Goal: Contribute content: Add original content to the website for others to see

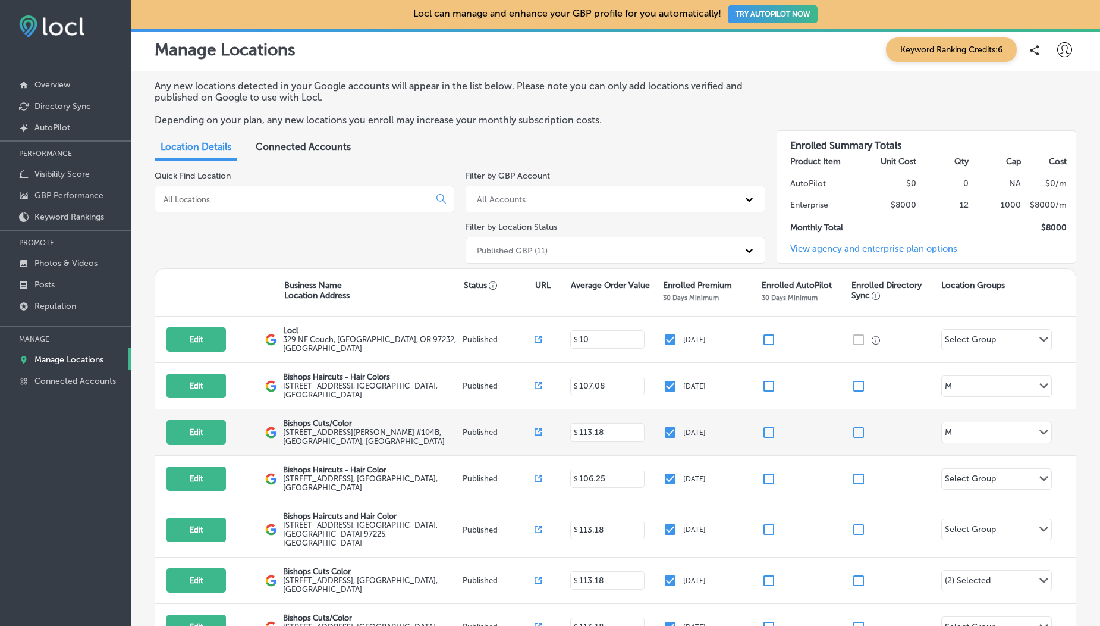
scroll to position [261, 0]
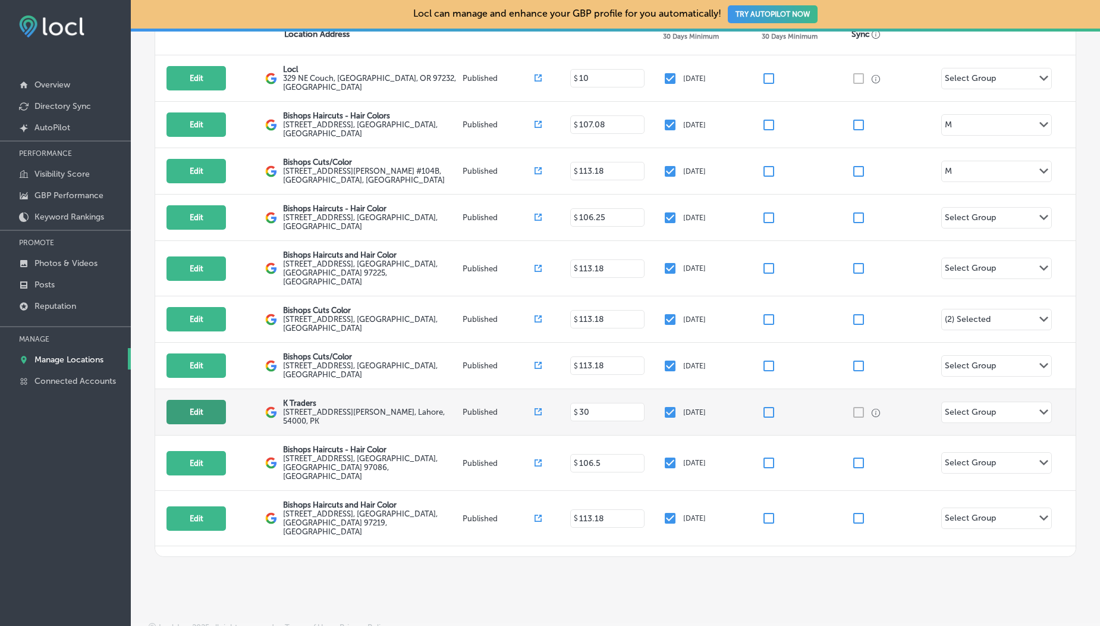
click at [211, 400] on button "Edit" at bounding box center [195, 412] width 59 height 24
select select "US"
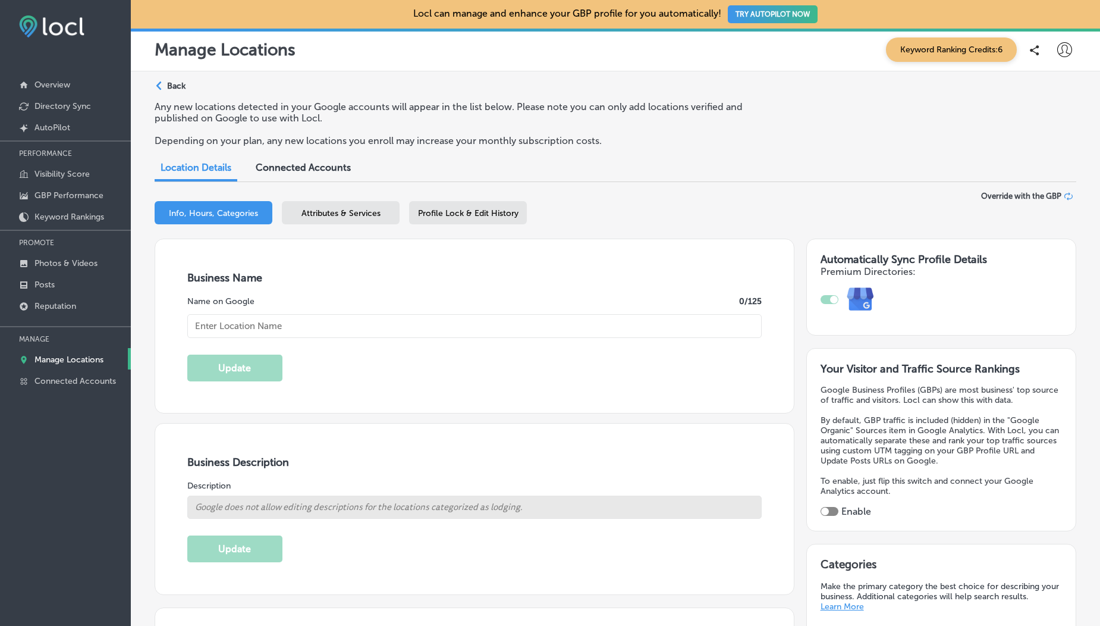
type input "[STREET_ADDRESS][PERSON_NAME]"
type input "[GEOGRAPHIC_DATA]"
type input "54000"
type input "PK"
type input "[URL][DOMAIN_NAME][DOMAIN_NAME]"
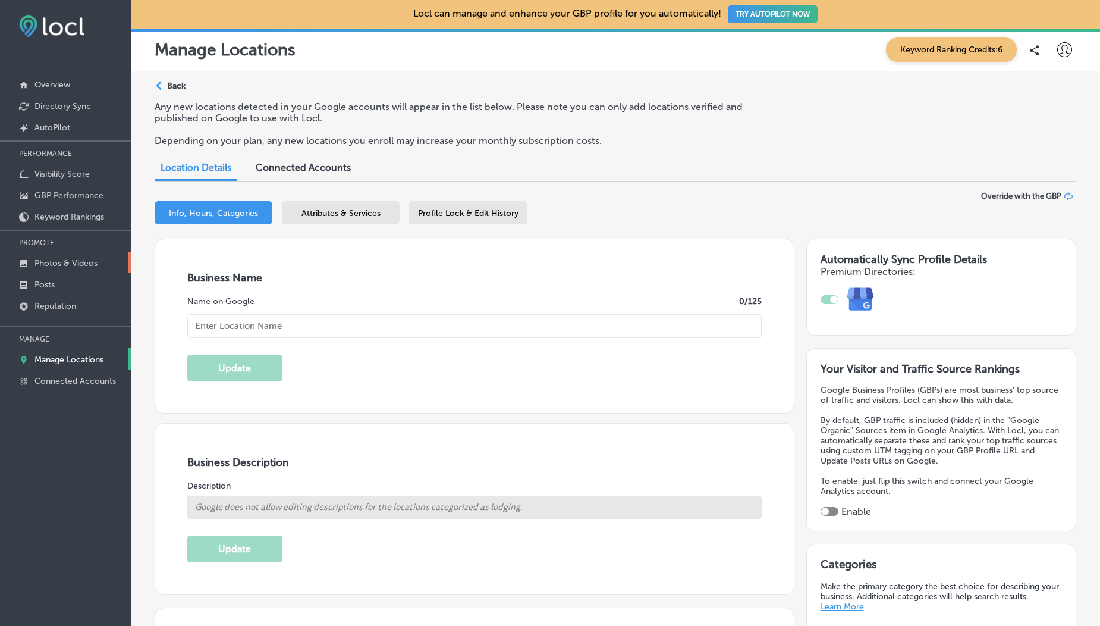
click at [86, 260] on p "Photos & Videos" at bounding box center [65, 263] width 63 height 10
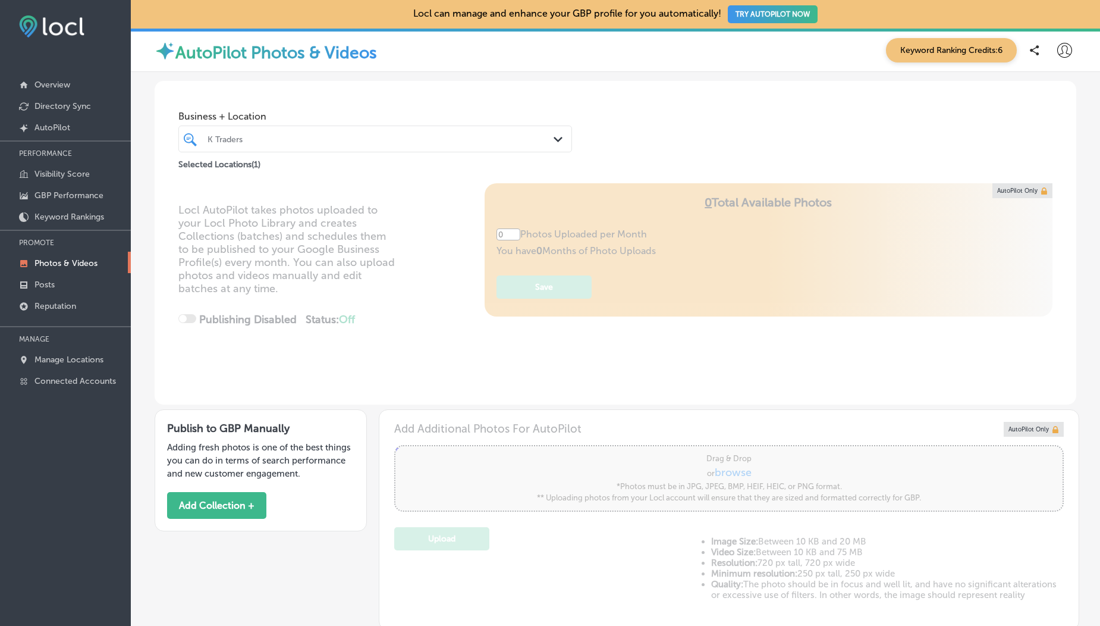
type input "5"
click at [60, 264] on p "Photos & Videos" at bounding box center [65, 263] width 63 height 10
click at [193, 508] on button "Add Collection +" at bounding box center [216, 505] width 99 height 27
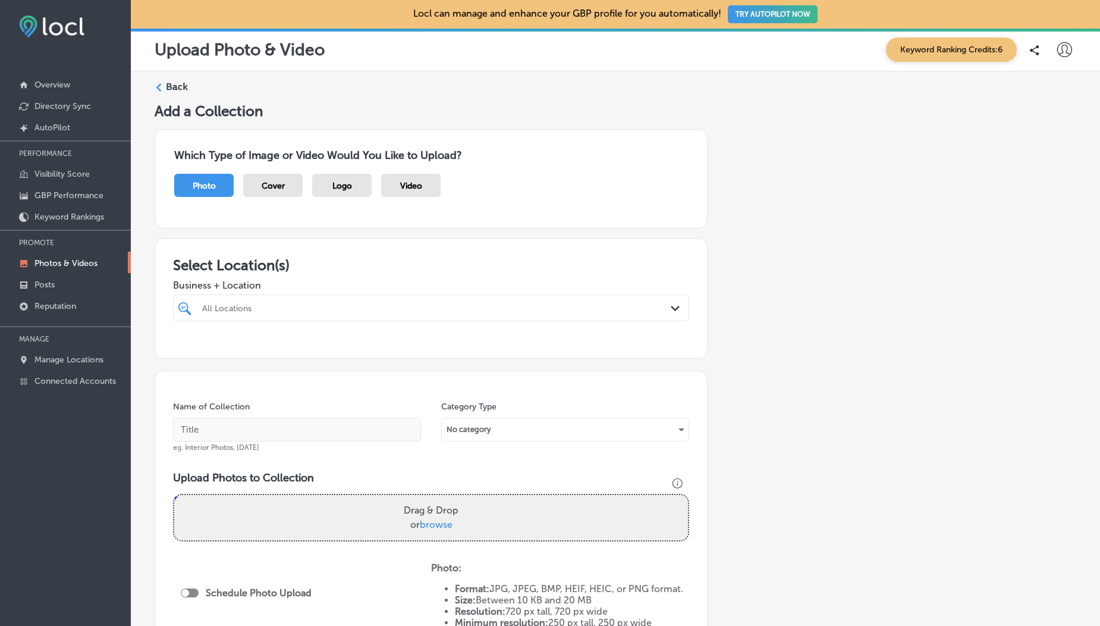
click at [405, 187] on span "Video" at bounding box center [411, 186] width 22 height 10
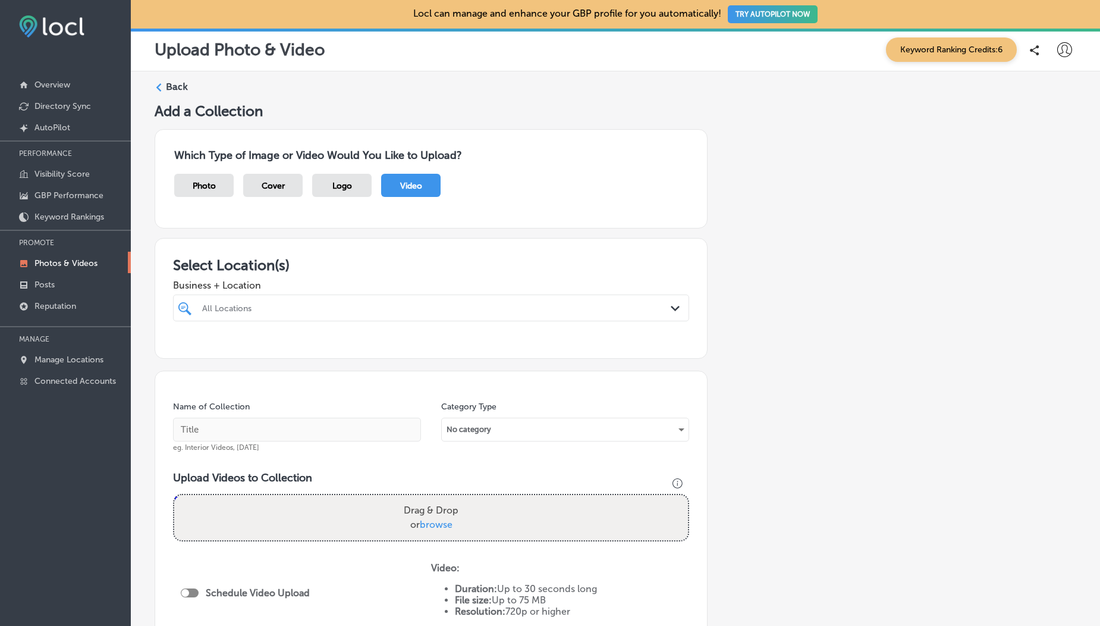
click at [329, 304] on div "All Locations" at bounding box center [437, 308] width 470 height 10
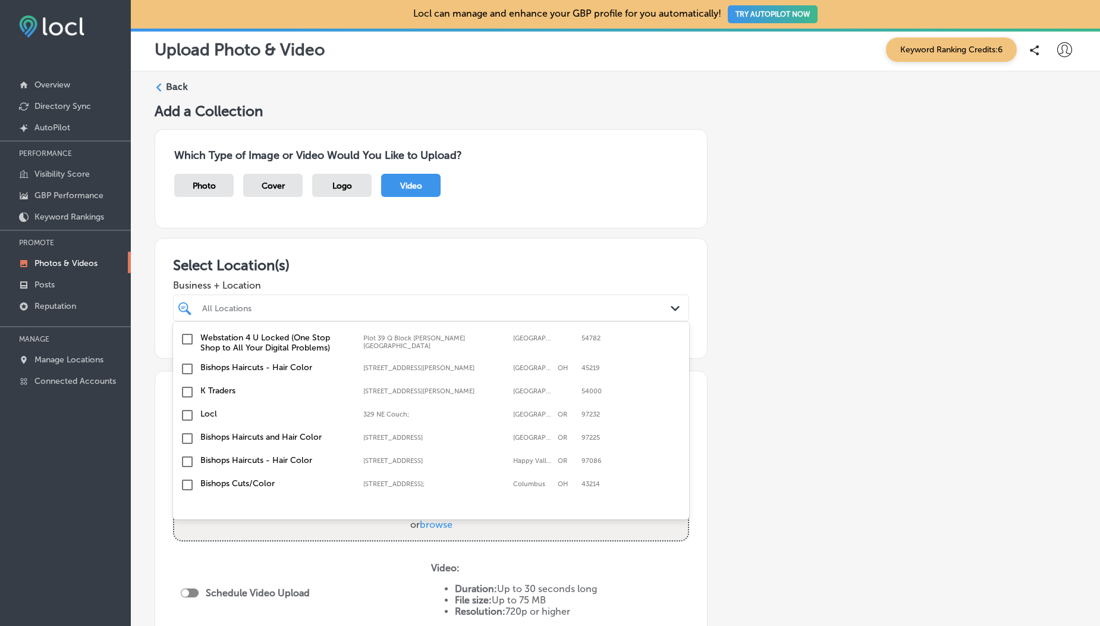
scroll to position [167, 0]
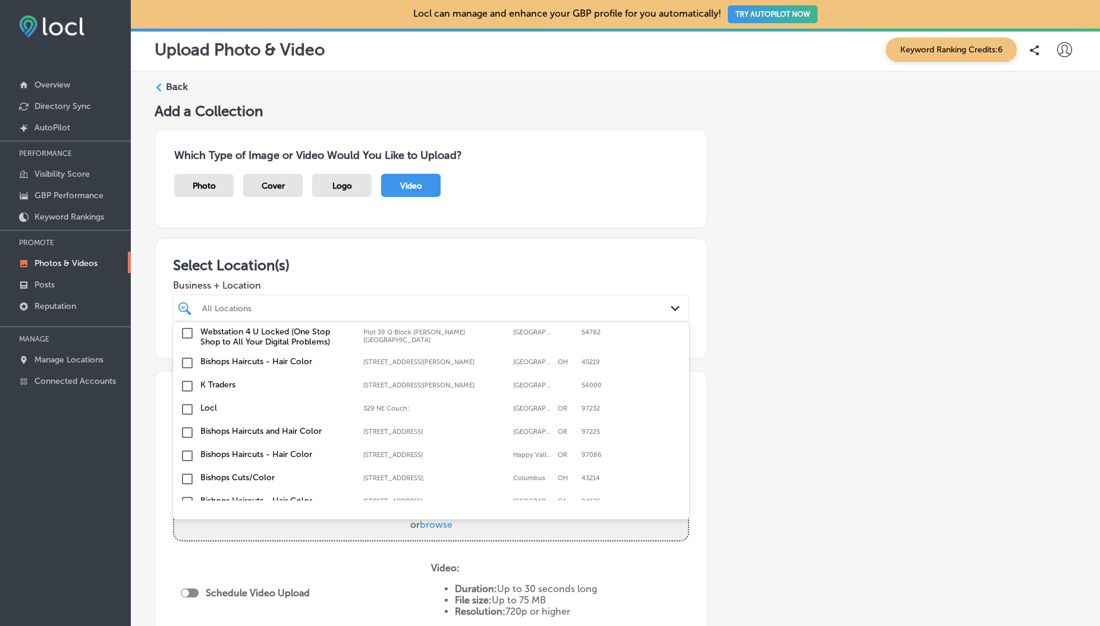
click at [186, 384] on input "checkbox" at bounding box center [187, 386] width 14 height 14
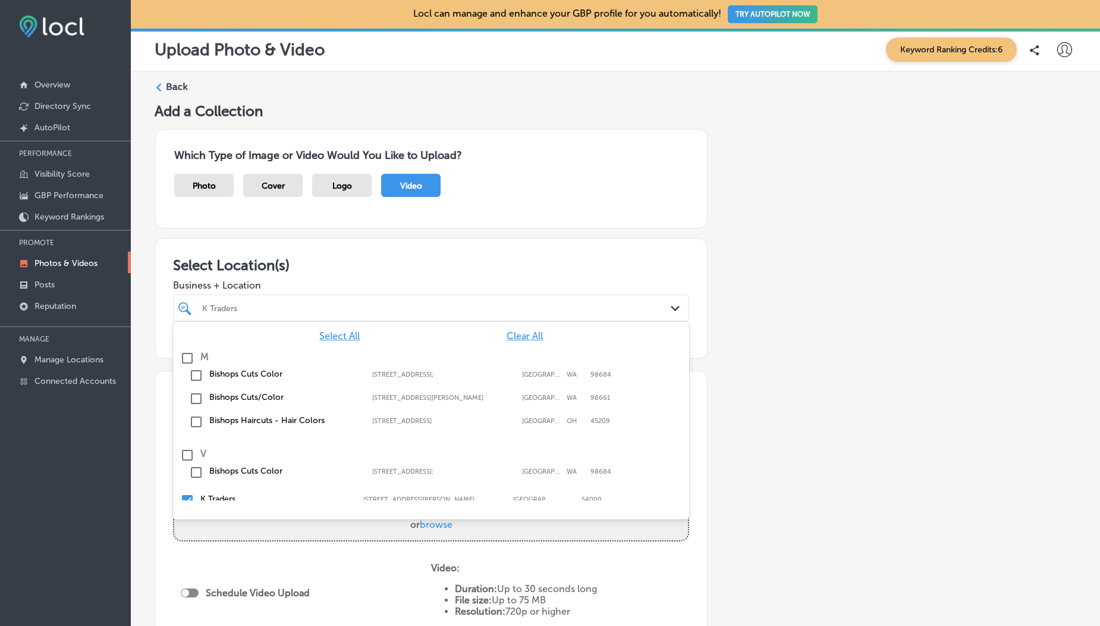
click at [302, 219] on div "Which Type of Image or Video Would You Like to Upload? Photo Cover Logo Video" at bounding box center [431, 178] width 553 height 99
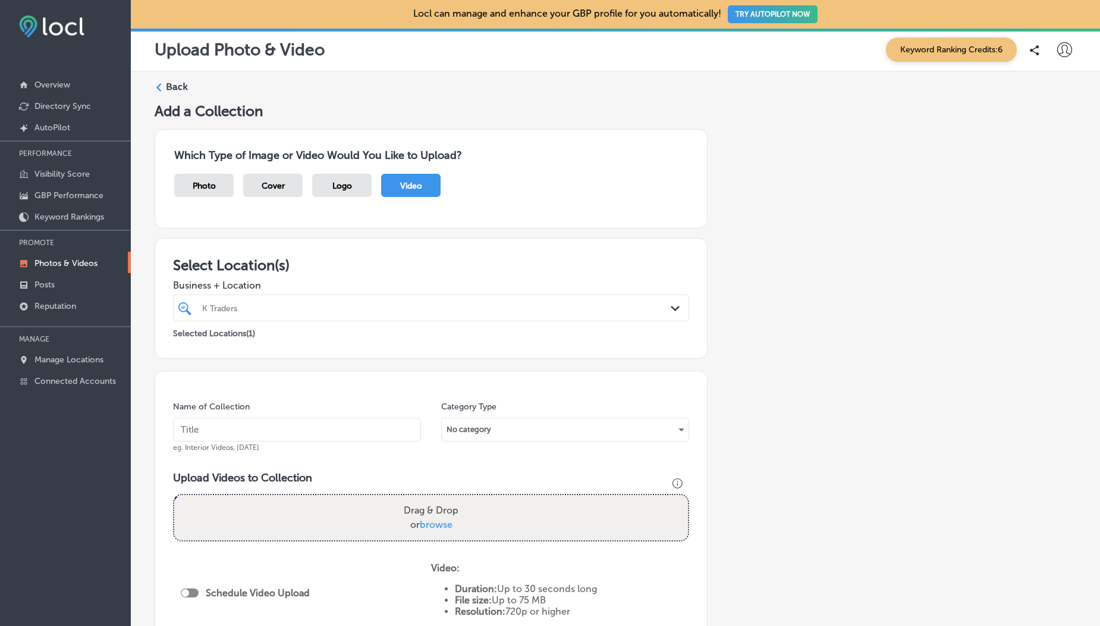
scroll to position [202, 0]
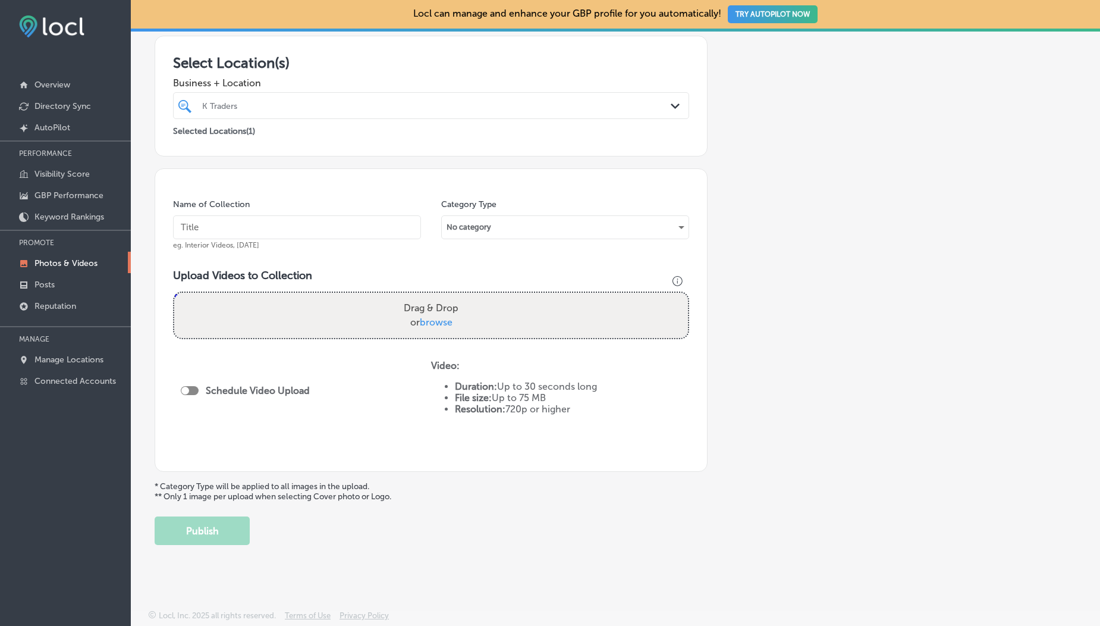
click at [431, 323] on span "browse" at bounding box center [436, 321] width 33 height 11
click at [431, 296] on input "Drag & Drop or browse" at bounding box center [431, 295] width 514 height 4
type input "C:\fakepath\1000190099.mp4"
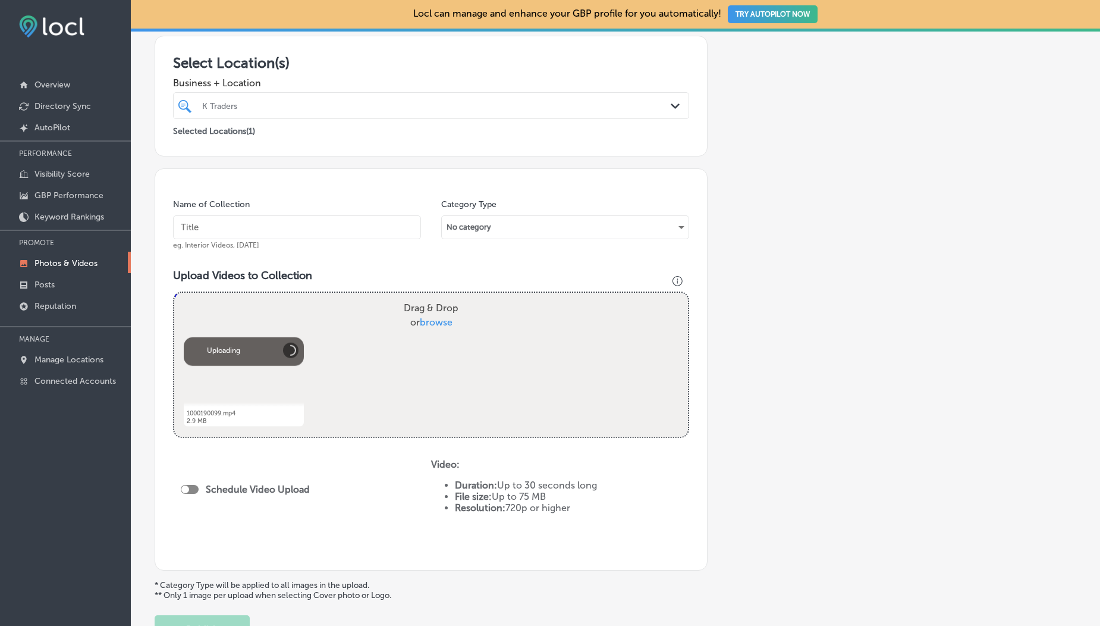
scroll to position [301, 0]
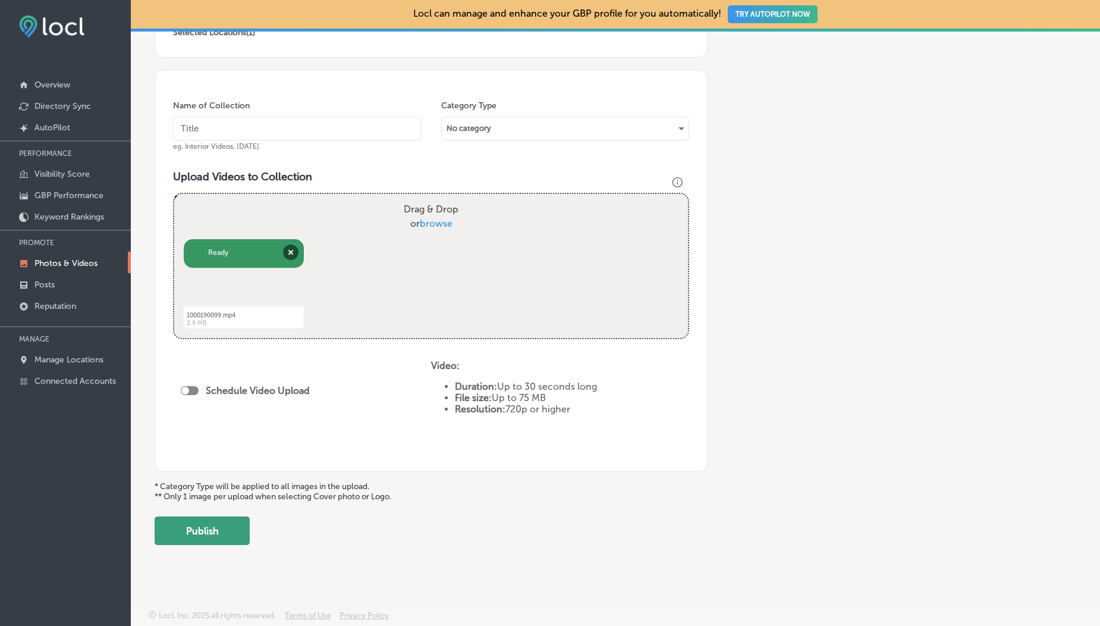
click at [234, 528] on button "Publish" at bounding box center [202, 530] width 95 height 29
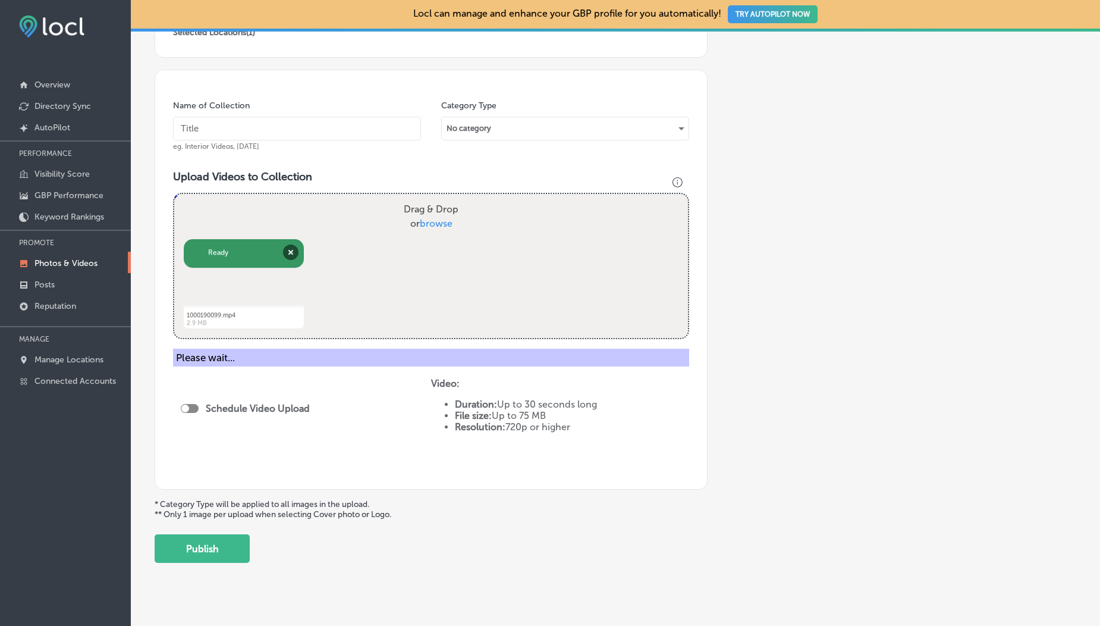
scroll to position [263, 0]
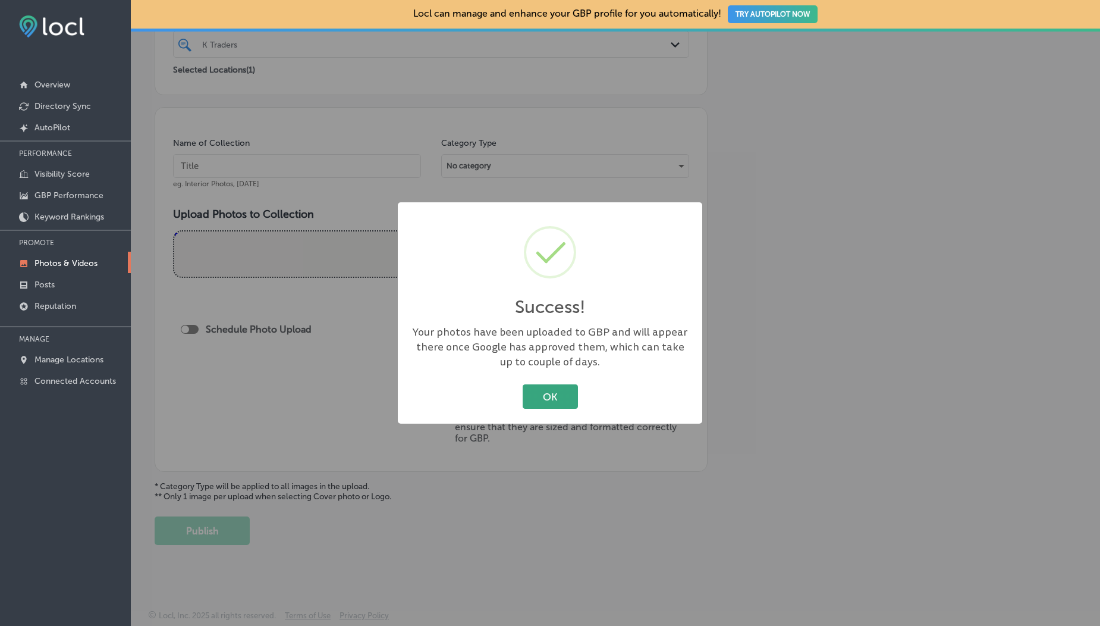
click at [570, 391] on button "OK" at bounding box center [550, 396] width 55 height 24
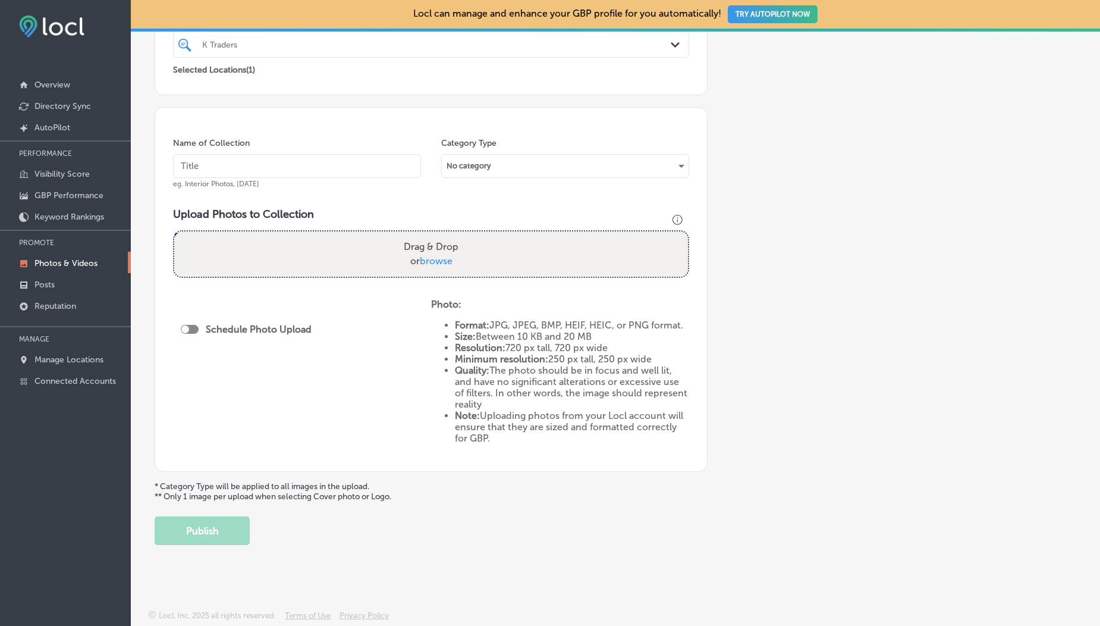
scroll to position [0, 0]
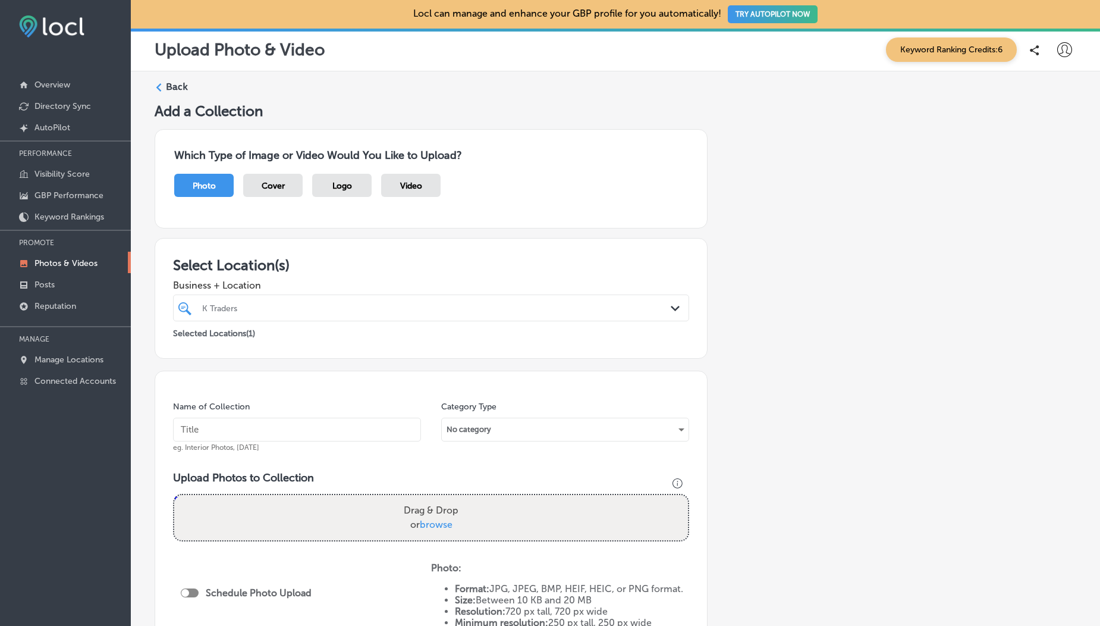
click at [417, 189] on span "Video" at bounding box center [411, 186] width 22 height 10
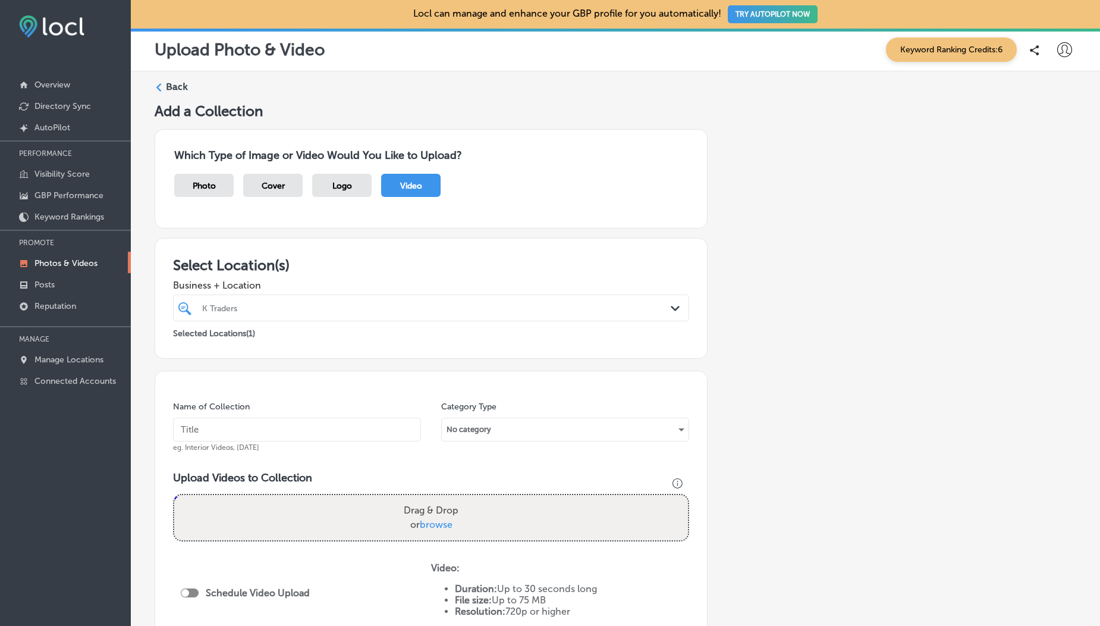
click at [69, 260] on p "Photos & Videos" at bounding box center [65, 263] width 63 height 10
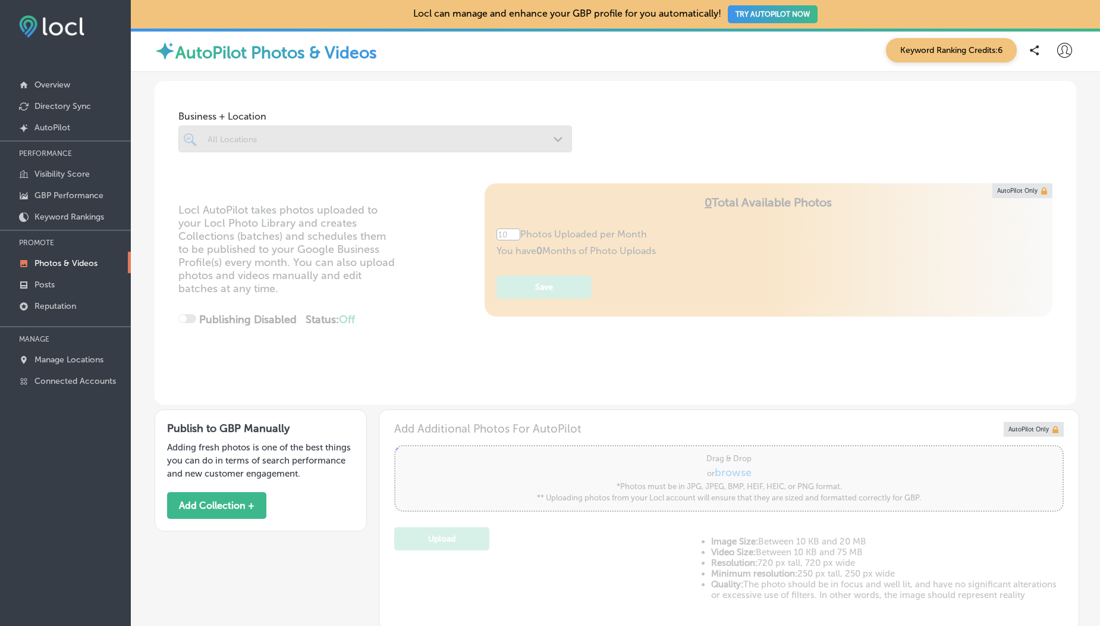
type input "5"
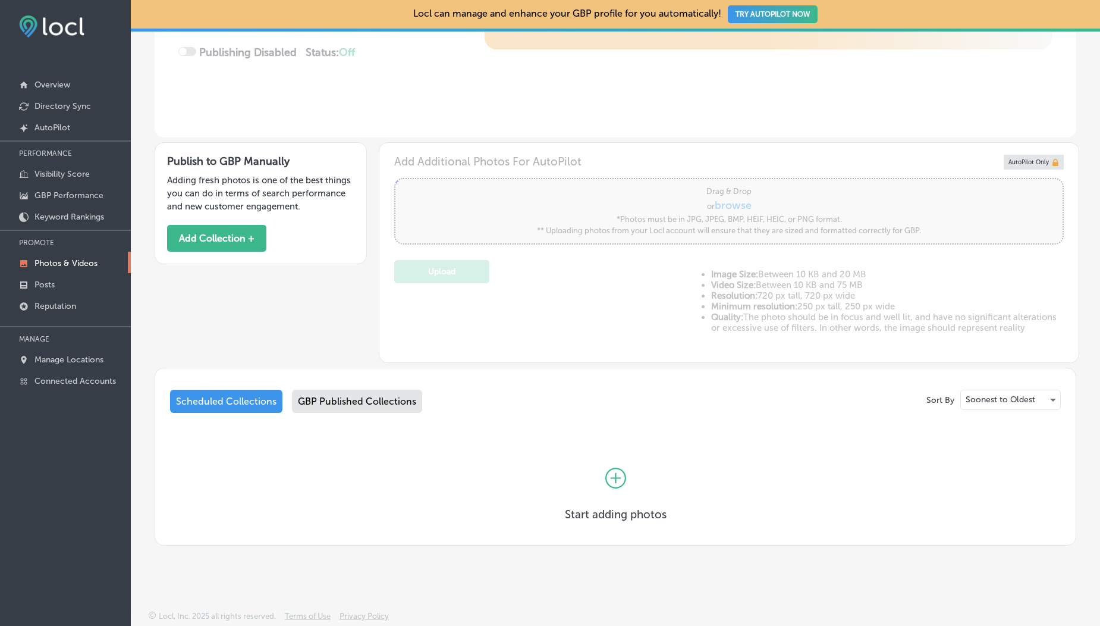
click at [358, 402] on div "GBP Published Collections" at bounding box center [357, 400] width 130 height 23
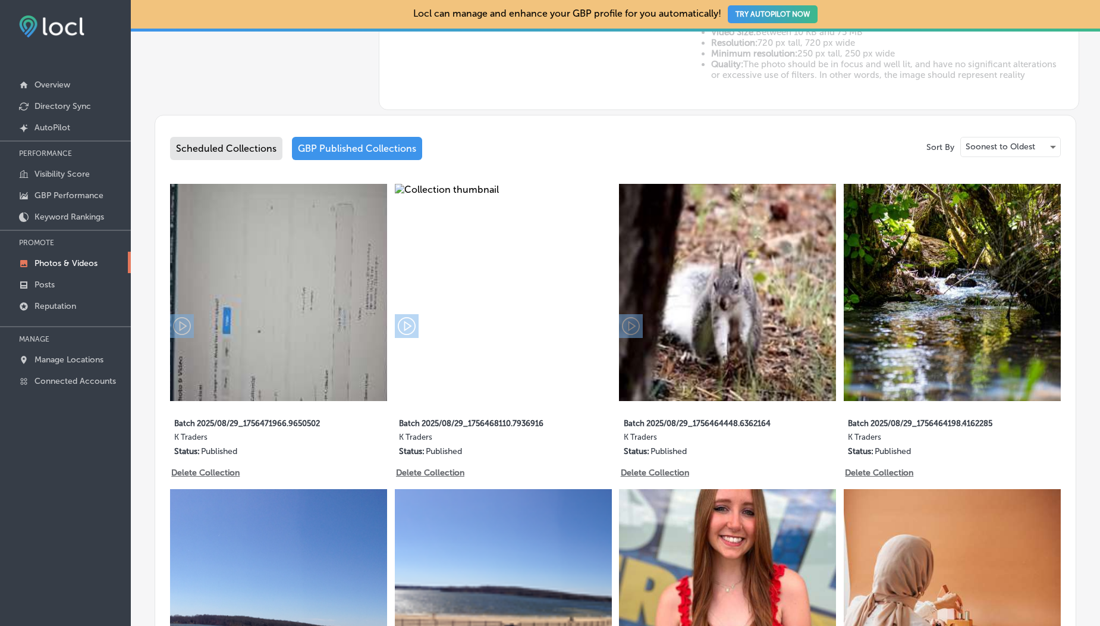
scroll to position [522, 0]
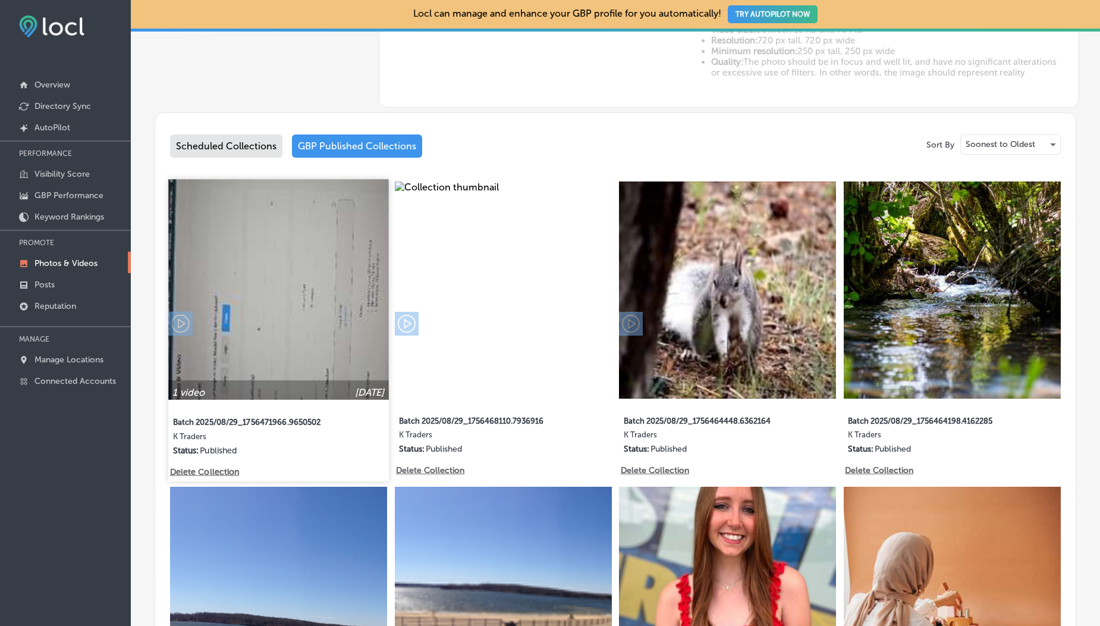
click at [312, 327] on img at bounding box center [278, 289] width 220 height 220
